Goal: Contribute content

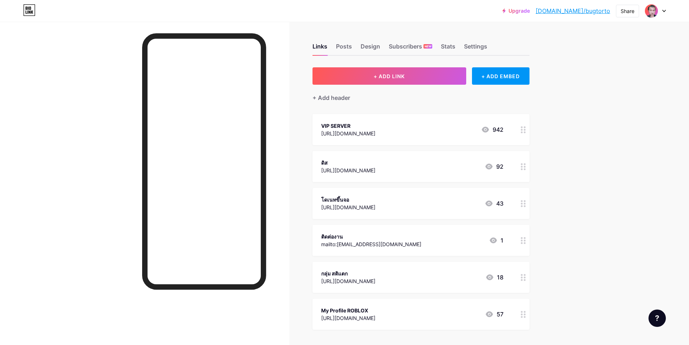
click at [528, 134] on div at bounding box center [523, 129] width 12 height 31
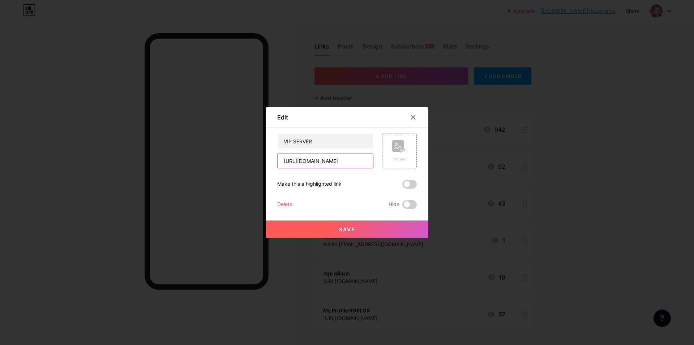
click at [327, 162] on input "[URL][DOMAIN_NAME]" at bounding box center [325, 160] width 95 height 14
paste input "e6b3919b3fc9fc47b82ba50a9f74698f"
type input "[URL][DOMAIN_NAME]"
click at [356, 233] on button "Save" at bounding box center [347, 228] width 163 height 17
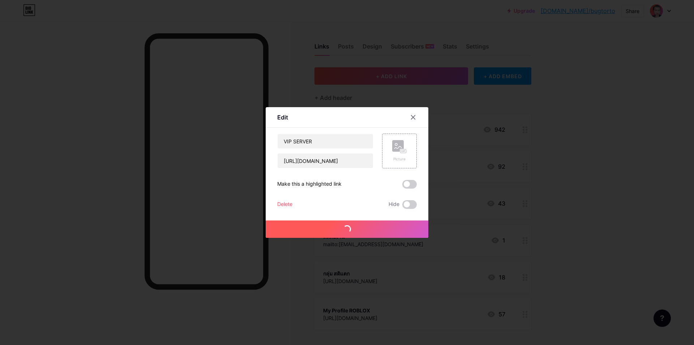
scroll to position [0, 0]
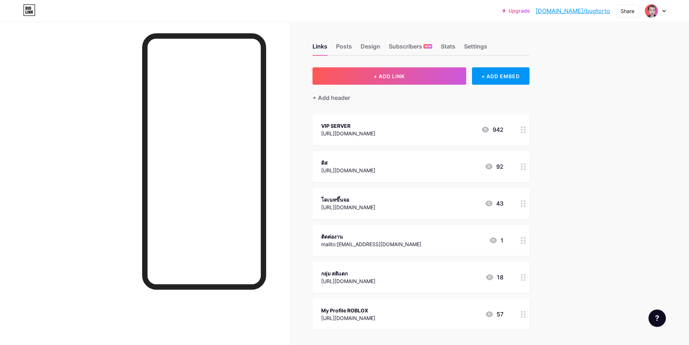
click at [526, 130] on icon at bounding box center [523, 129] width 5 height 7
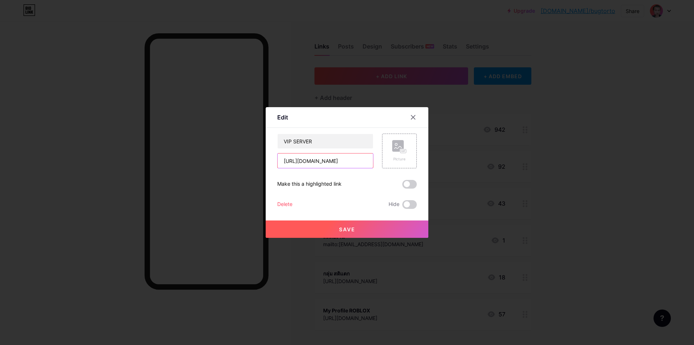
scroll to position [0, 132]
drag, startPoint x: 280, startPoint y: 162, endPoint x: 446, endPoint y: 161, distance: 166.7
click at [446, 161] on div "Edit Content YouTube Play YouTube video without leaving your page. ADD Vimeo Pl…" at bounding box center [347, 172] width 694 height 345
paste input "10aeb65e1f14454680bb8f28ec7c3694"
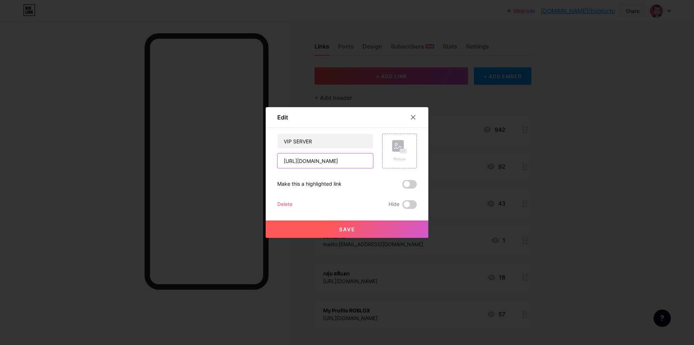
type input "[URL][DOMAIN_NAME]"
drag, startPoint x: 350, startPoint y: 232, endPoint x: 377, endPoint y: 234, distance: 26.5
click at [350, 233] on button "Save" at bounding box center [347, 228] width 163 height 17
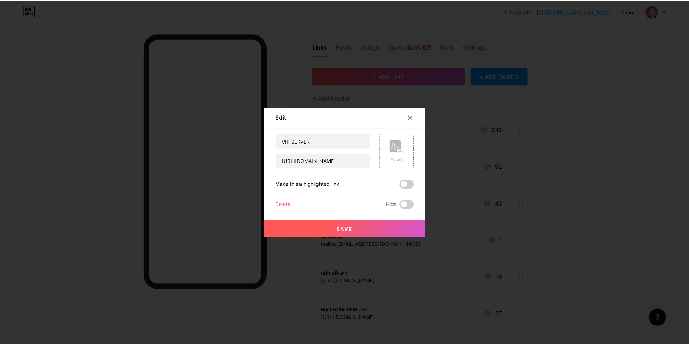
scroll to position [0, 0]
